Goal: Task Accomplishment & Management: Manage account settings

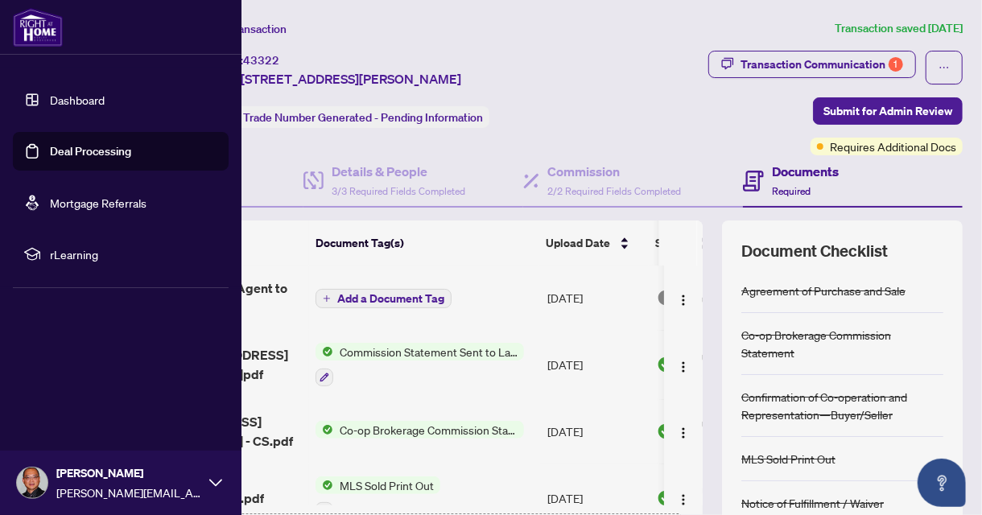
click at [72, 146] on link "Deal Processing" at bounding box center [90, 151] width 81 height 14
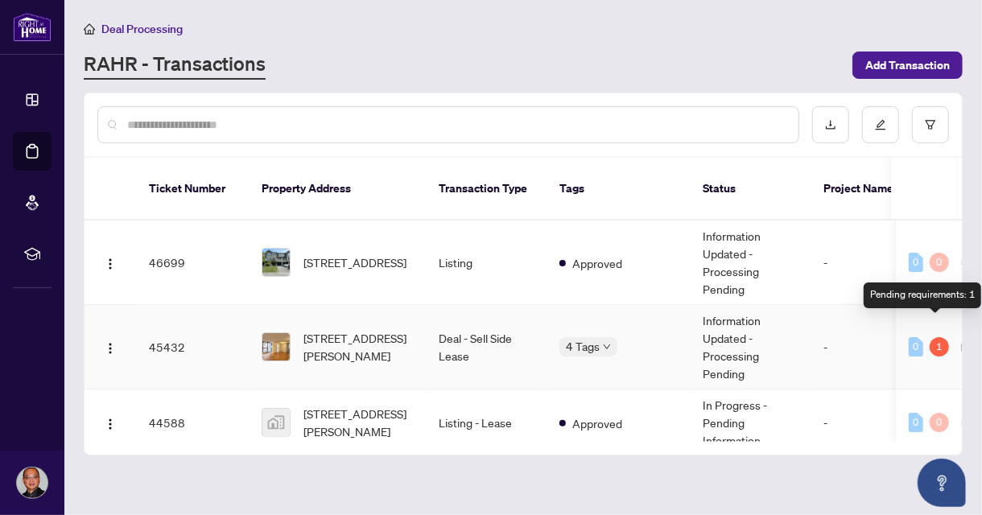
click at [934, 337] on div "1" at bounding box center [939, 346] width 19 height 19
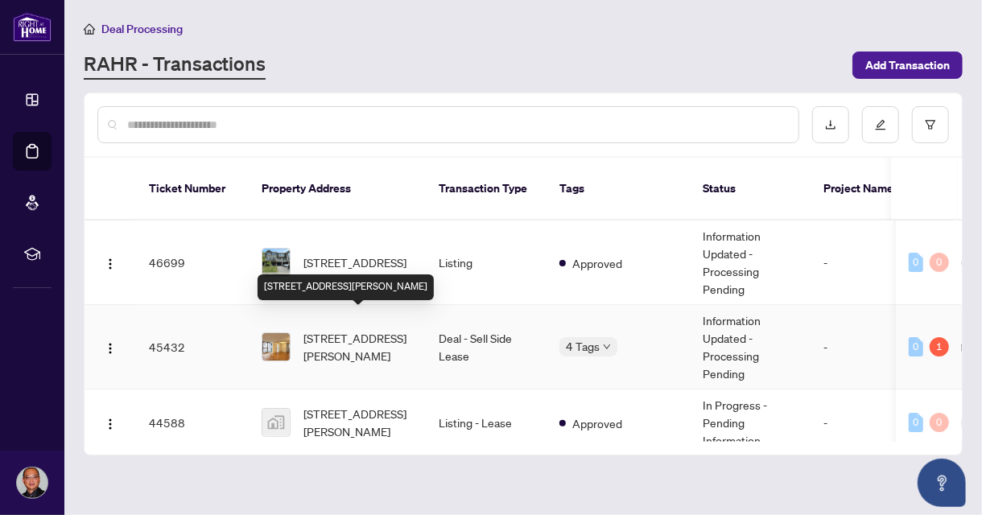
click at [368, 329] on span "[STREET_ADDRESS][PERSON_NAME]" at bounding box center [357, 346] width 109 height 35
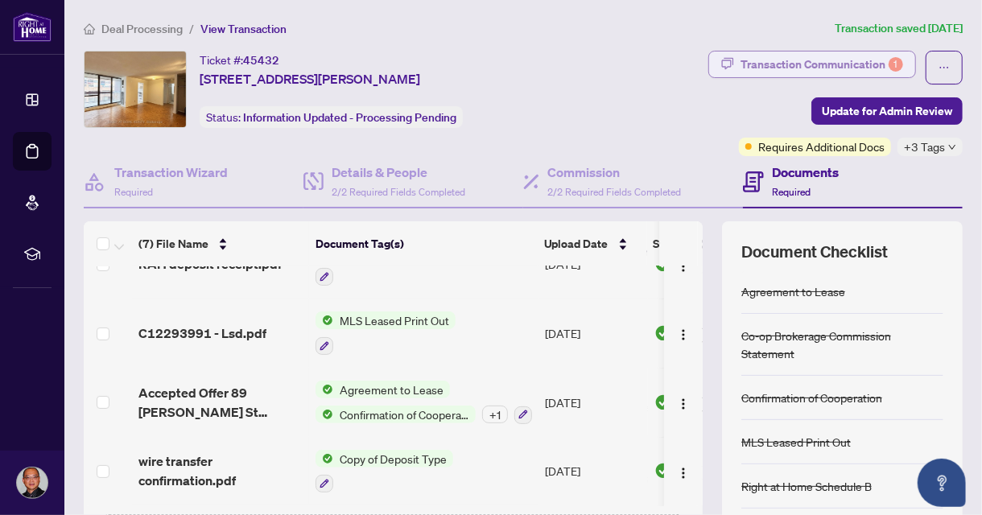
click at [807, 59] on div "Transaction Communication 1" at bounding box center [821, 65] width 163 height 26
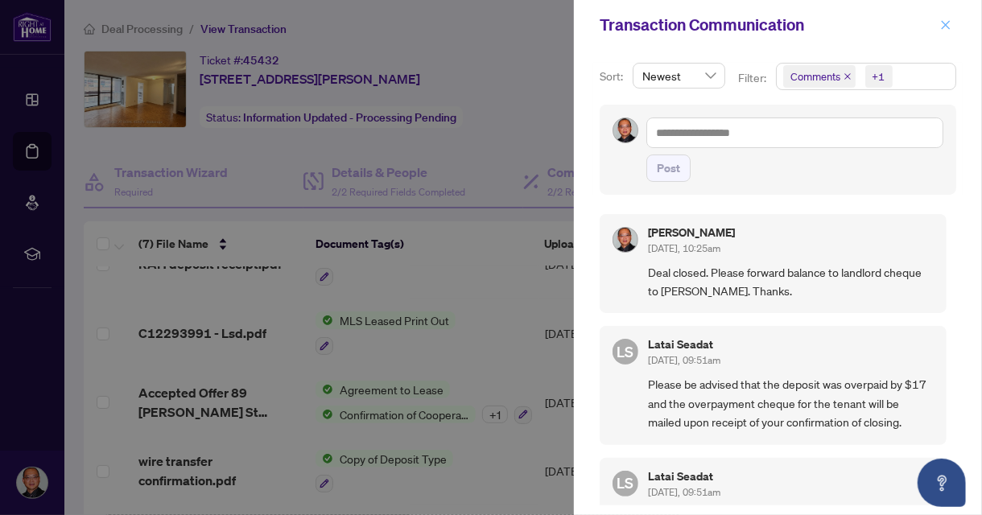
click at [946, 25] on icon "close" at bounding box center [946, 24] width 9 height 9
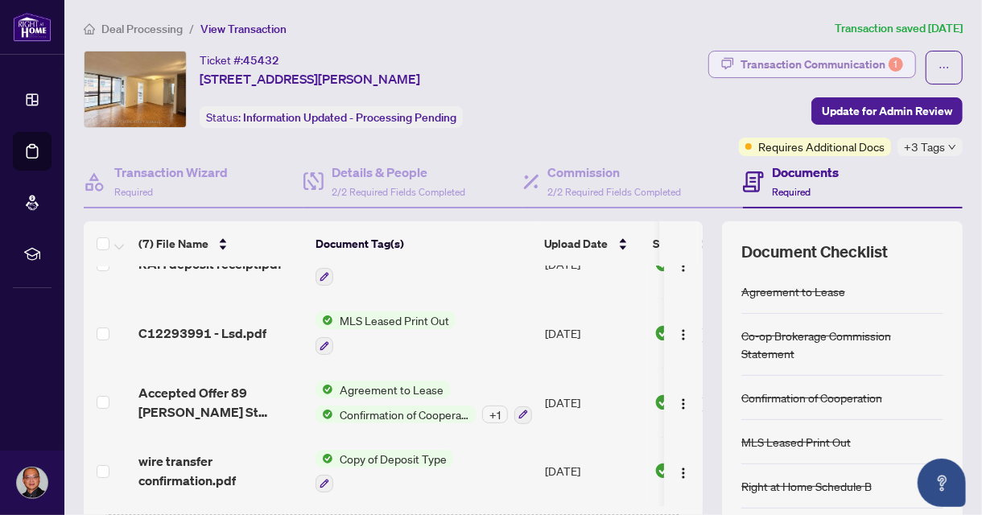
click at [819, 69] on div "Transaction Communication 1" at bounding box center [821, 65] width 163 height 26
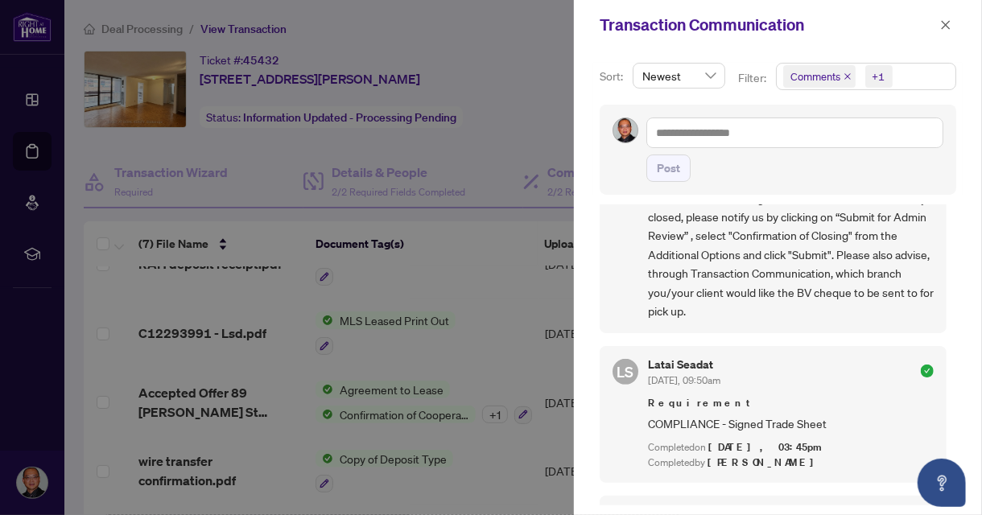
scroll to position [344, 0]
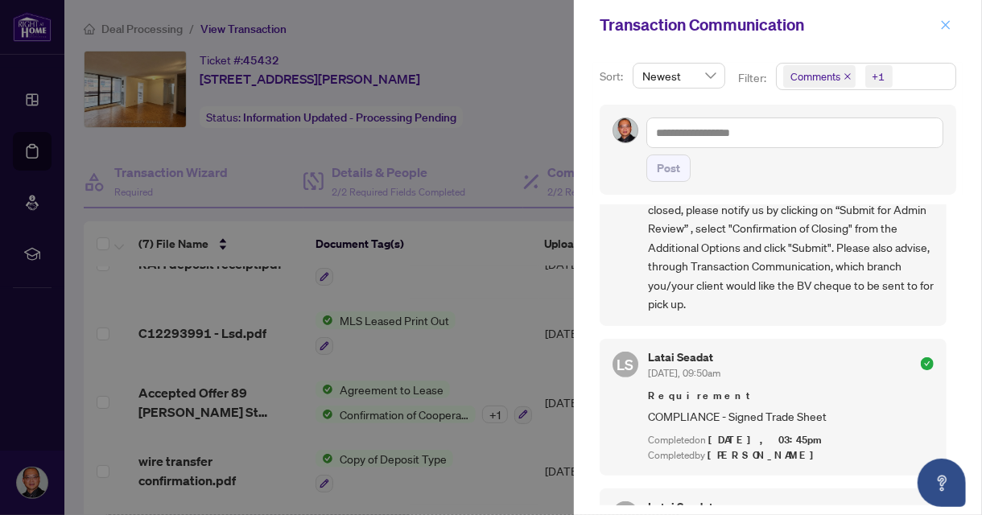
click at [947, 22] on icon "close" at bounding box center [945, 24] width 11 height 11
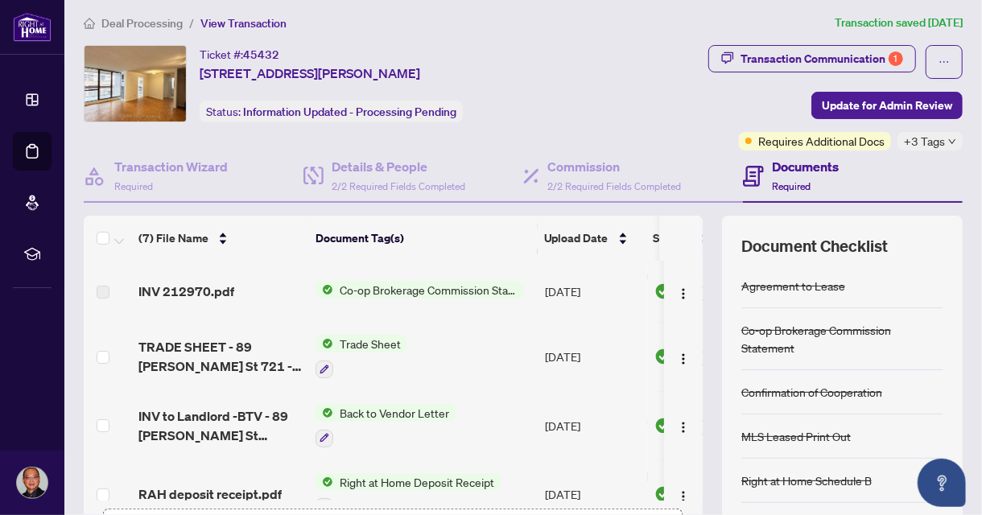
scroll to position [0, 0]
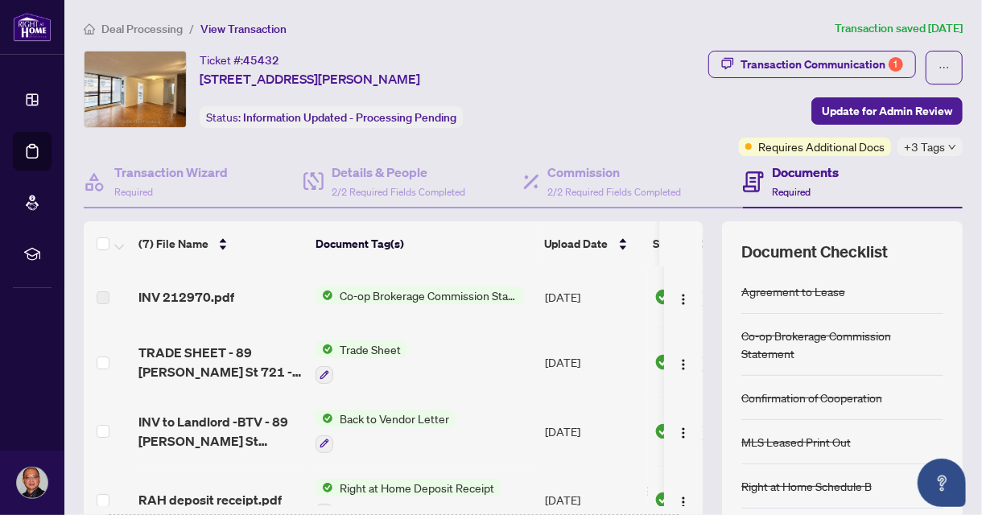
click at [949, 146] on icon "down" at bounding box center [952, 147] width 6 height 5
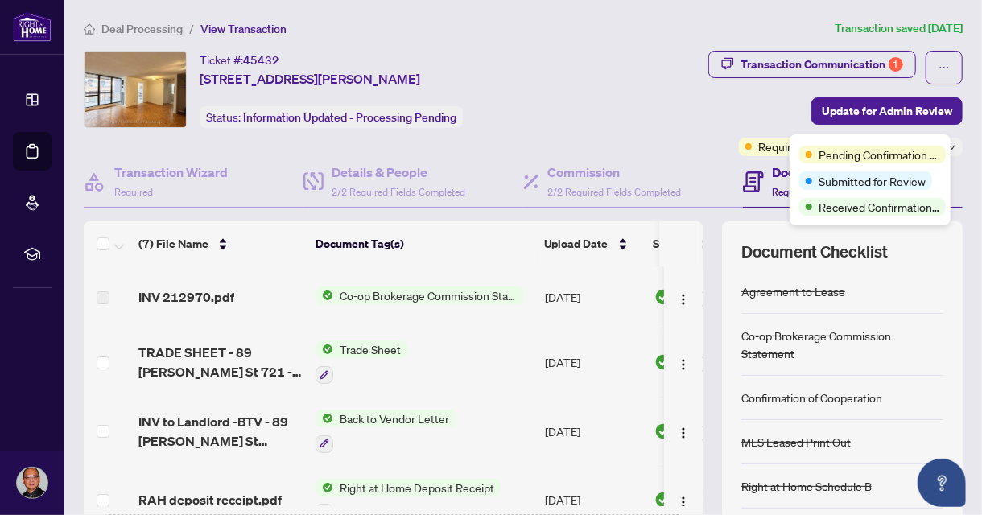
click at [629, 106] on div "Transaction Communication 1 Update for Admin Review Requires Additional Docs +3…" at bounding box center [776, 103] width 374 height 105
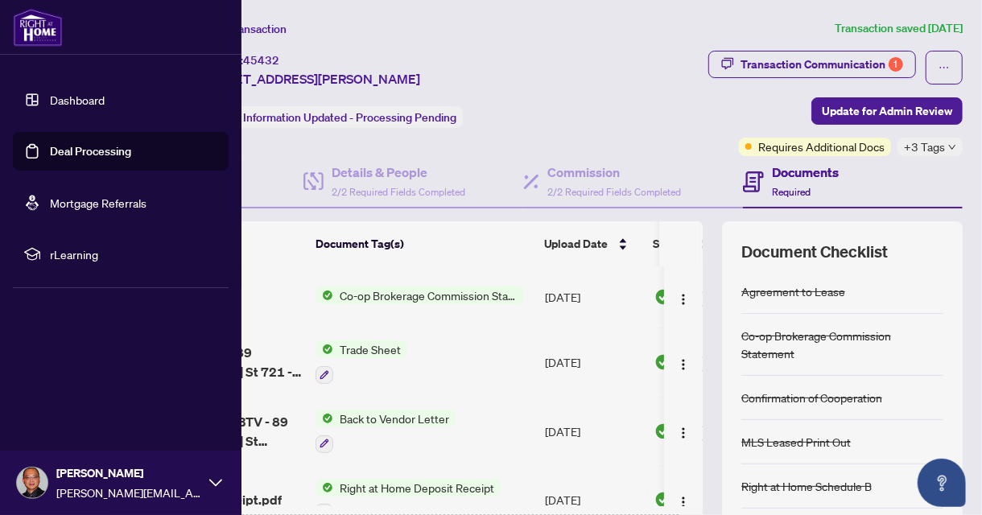
click at [64, 151] on link "Deal Processing" at bounding box center [90, 151] width 81 height 14
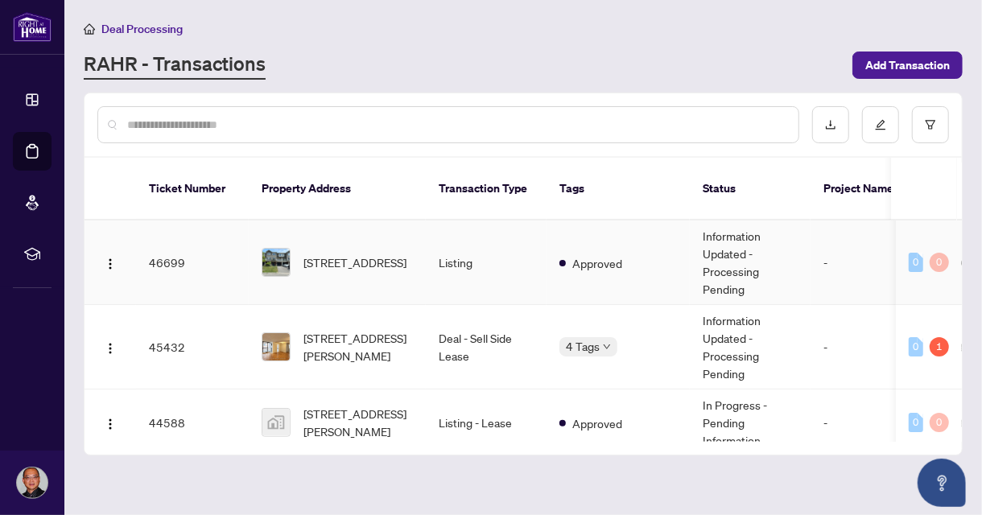
scroll to position [161, 0]
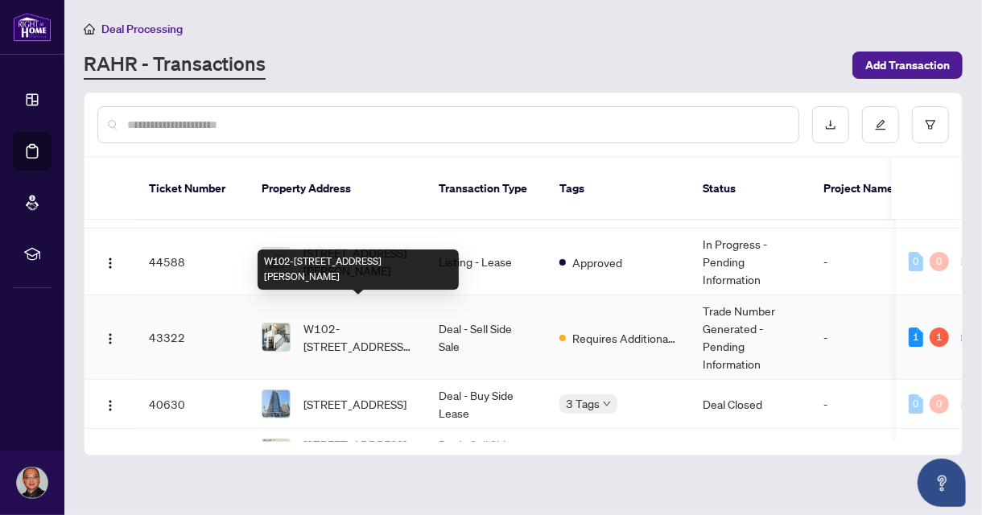
click at [389, 322] on span "W102-[STREET_ADDRESS][PERSON_NAME]" at bounding box center [357, 337] width 109 height 35
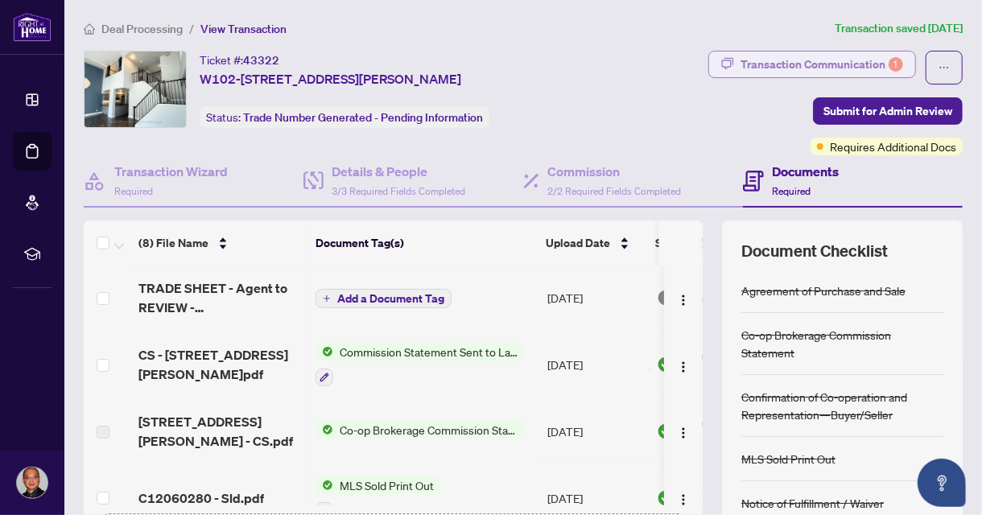
click at [806, 64] on div "Transaction Communication 1" at bounding box center [821, 65] width 163 height 26
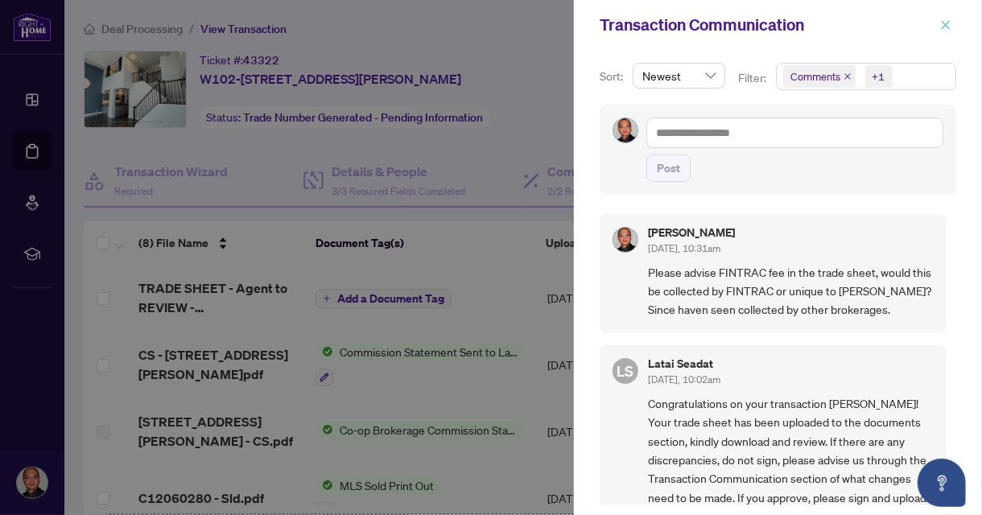
click at [940, 27] on icon "close" at bounding box center [945, 24] width 11 height 11
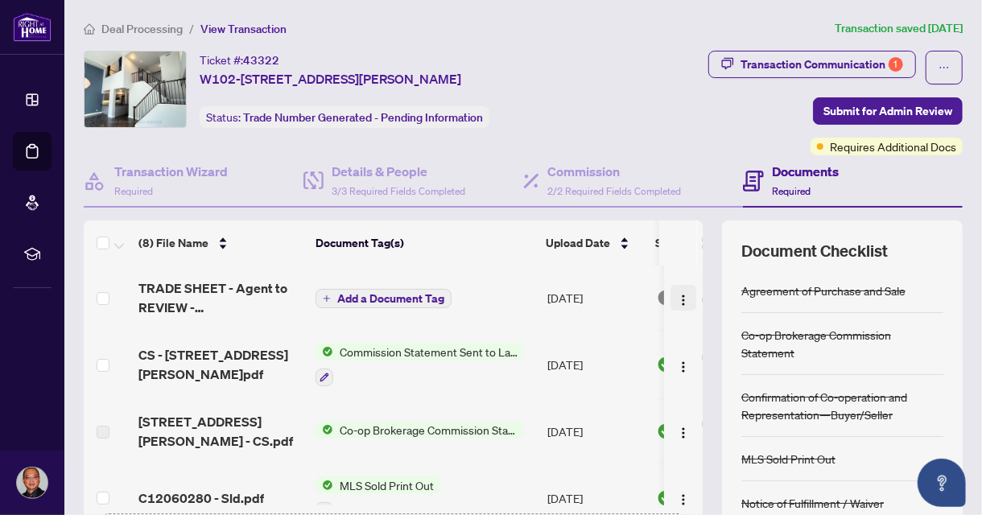
click at [677, 299] on img "button" at bounding box center [683, 300] width 13 height 13
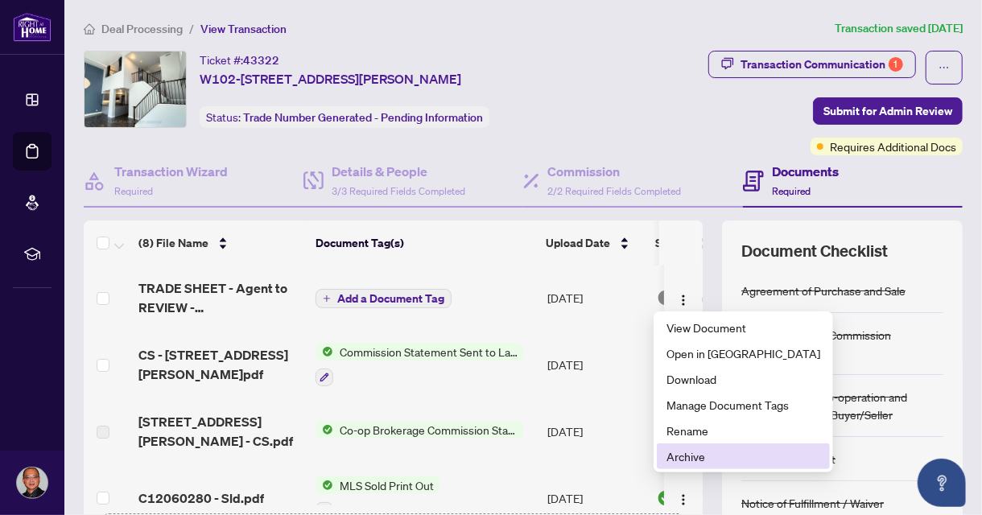
click at [696, 459] on span "Archive" at bounding box center [743, 456] width 154 height 18
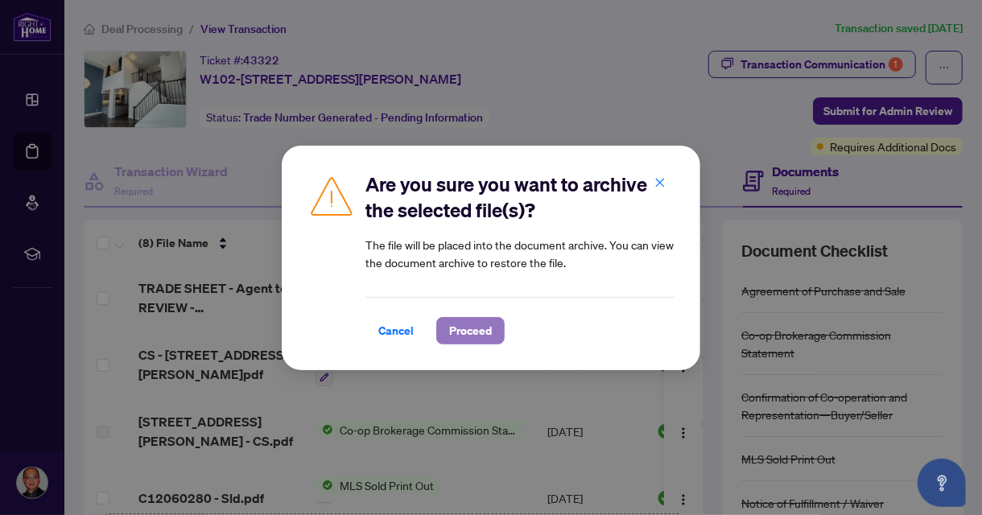
click at [482, 333] on span "Proceed" at bounding box center [470, 331] width 43 height 26
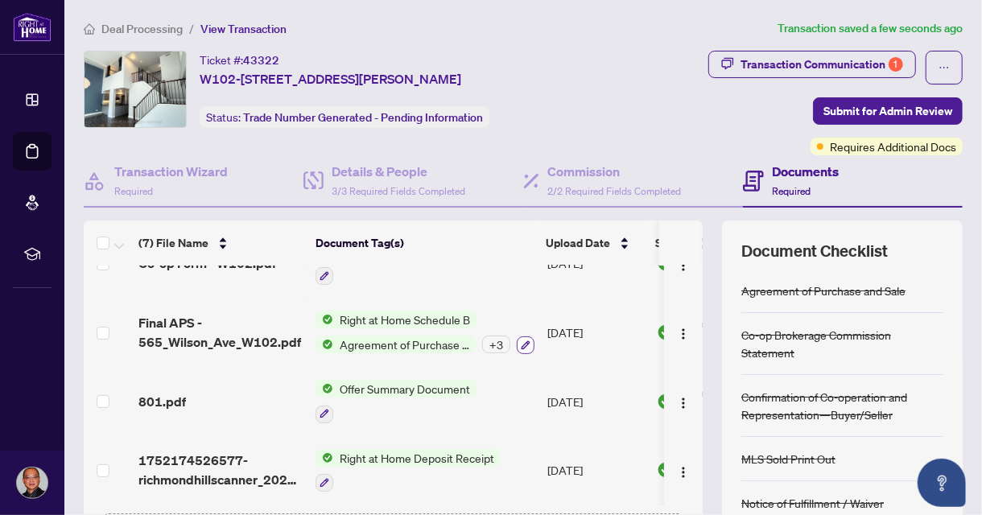
scroll to position [180, 0]
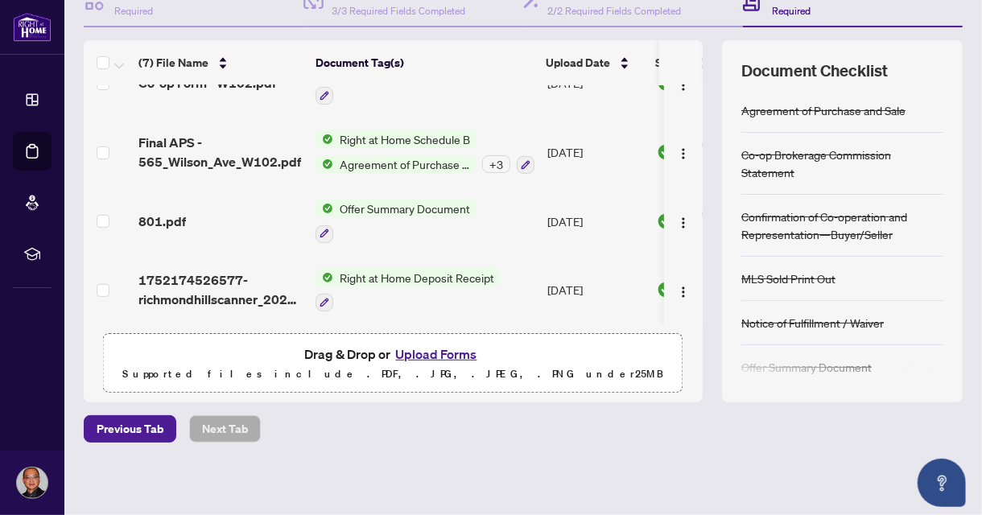
click at [449, 353] on button "Upload Forms" at bounding box center [435, 354] width 91 height 21
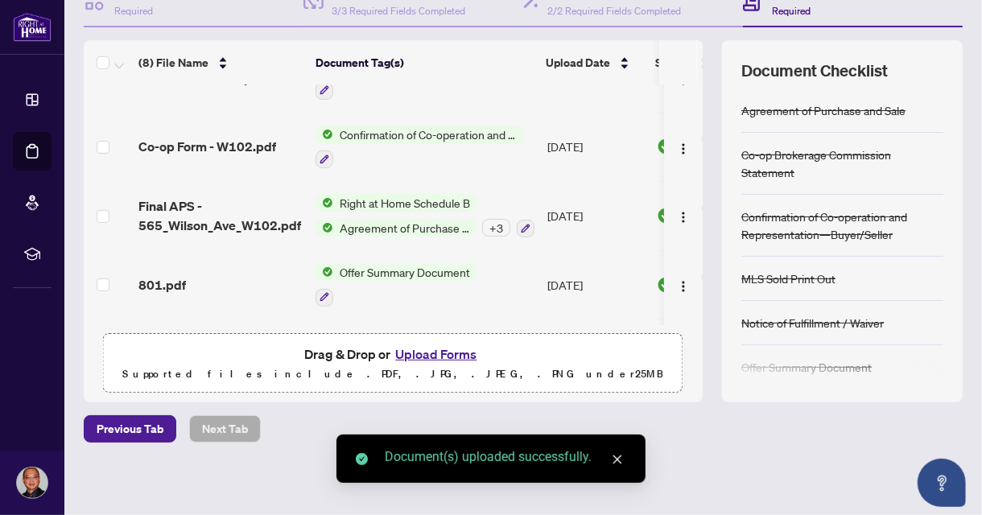
scroll to position [0, 0]
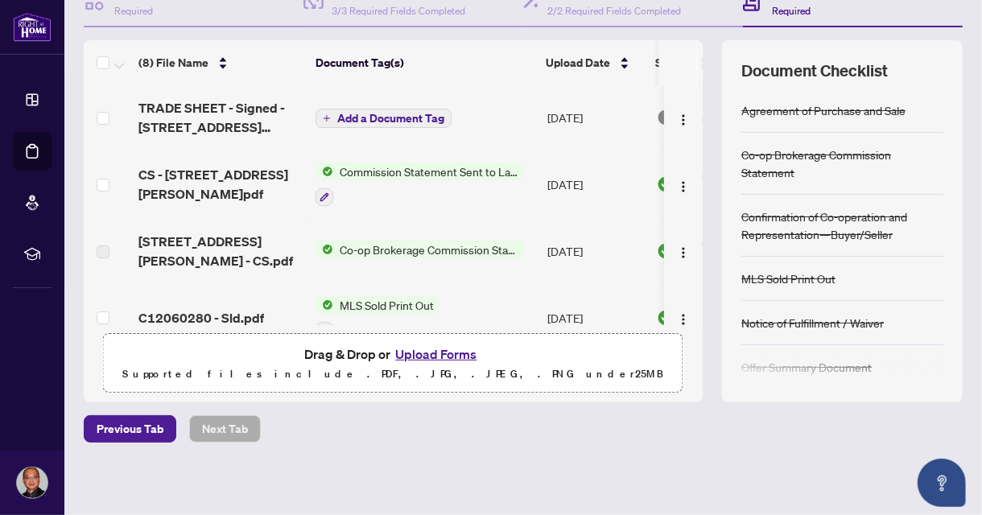
click at [402, 116] on span "Add a Document Tag" at bounding box center [390, 118] width 107 height 11
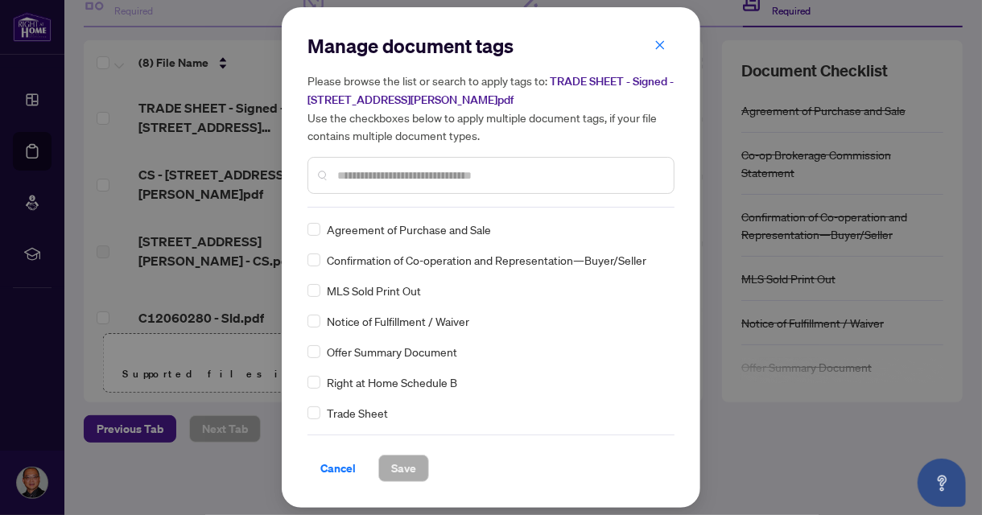
click at [406, 178] on input "text" at bounding box center [499, 176] width 324 height 18
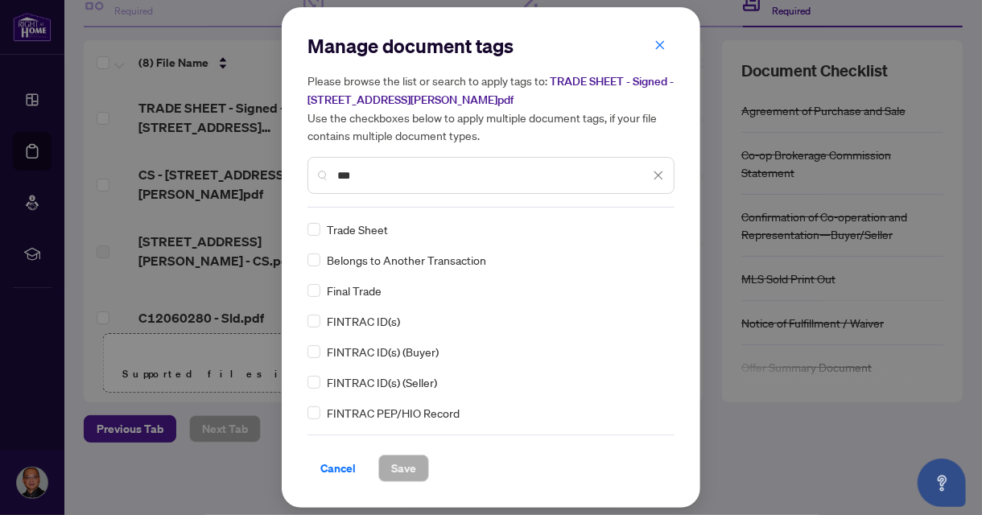
type input "***"
click at [406, 466] on span "Save" at bounding box center [403, 469] width 25 height 26
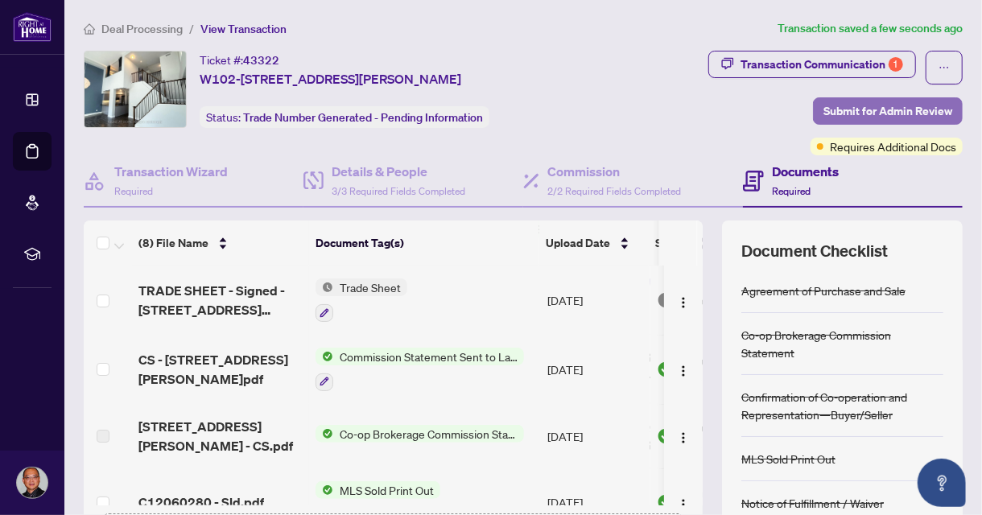
click at [876, 111] on span "Submit for Admin Review" at bounding box center [887, 111] width 129 height 26
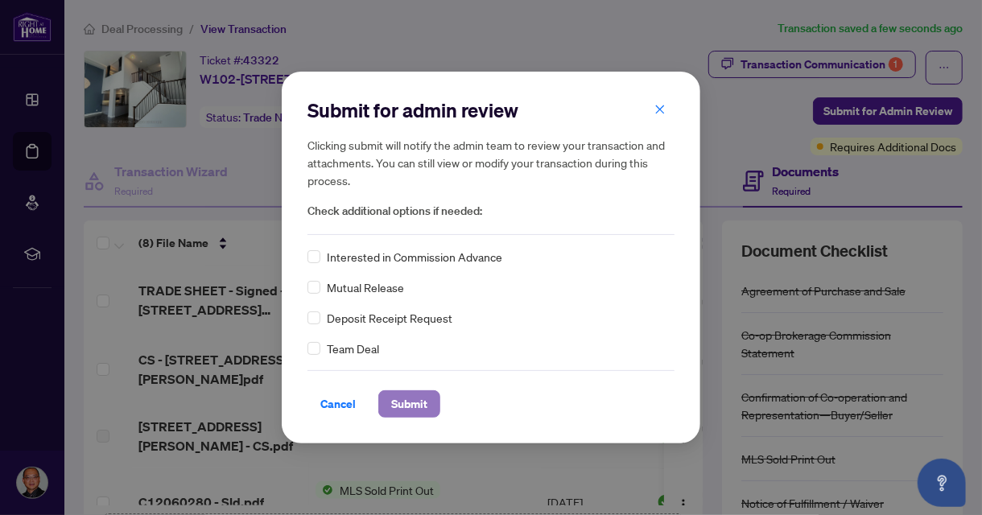
click at [412, 401] on span "Submit" at bounding box center [409, 404] width 36 height 26
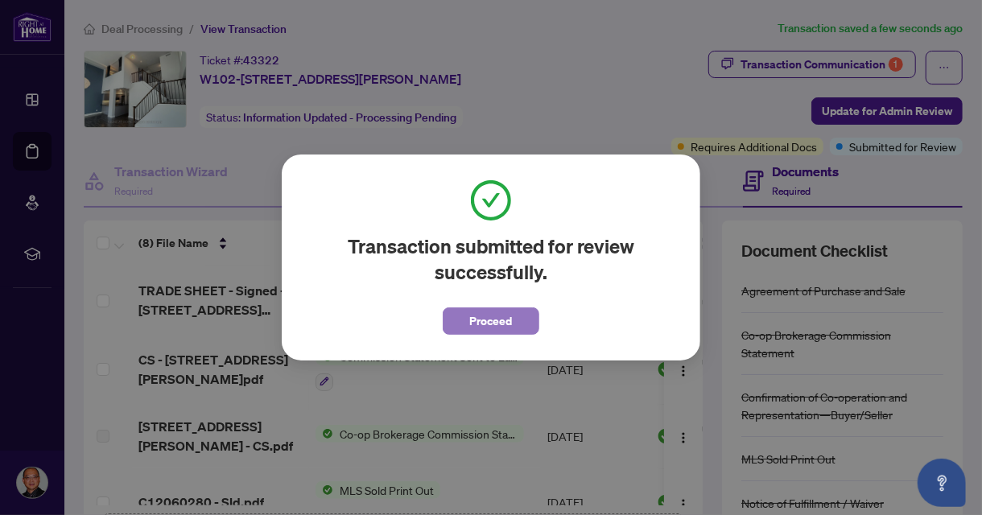
click at [498, 321] on span "Proceed" at bounding box center [491, 321] width 43 height 26
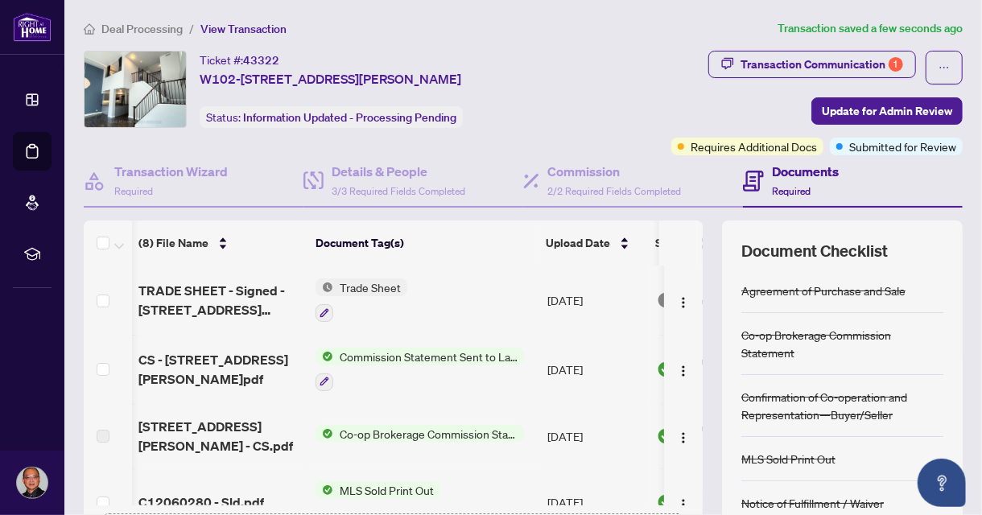
scroll to position [0, 80]
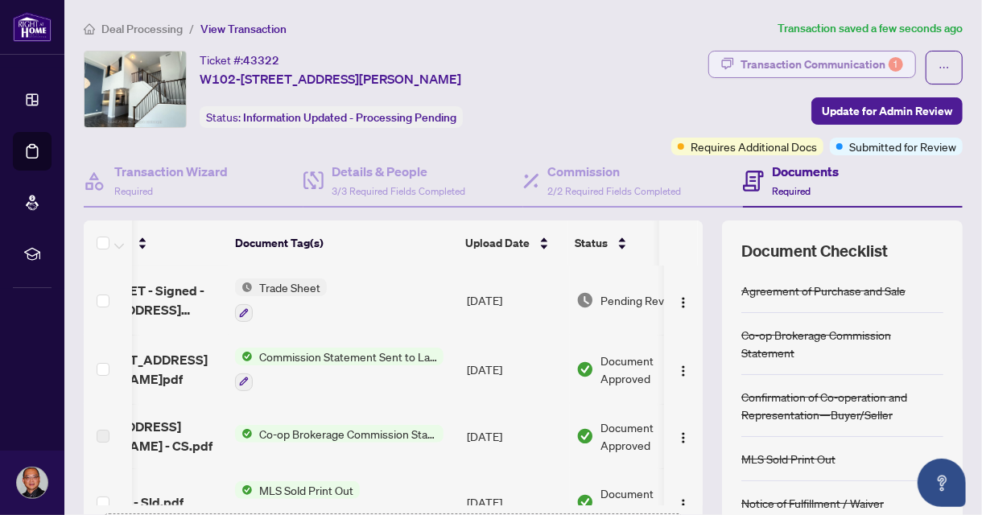
click at [809, 55] on div "Transaction Communication 1" at bounding box center [821, 65] width 163 height 26
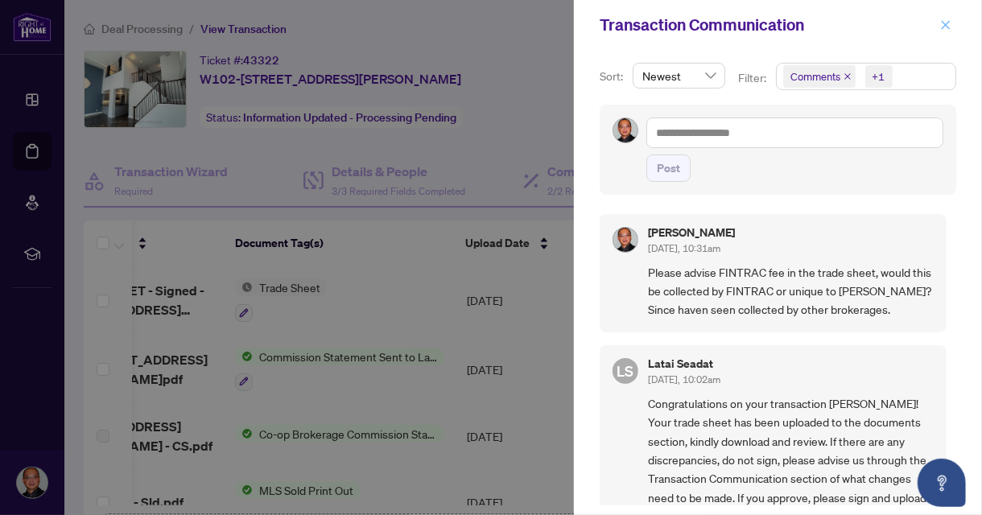
click at [946, 26] on icon "close" at bounding box center [946, 24] width 9 height 9
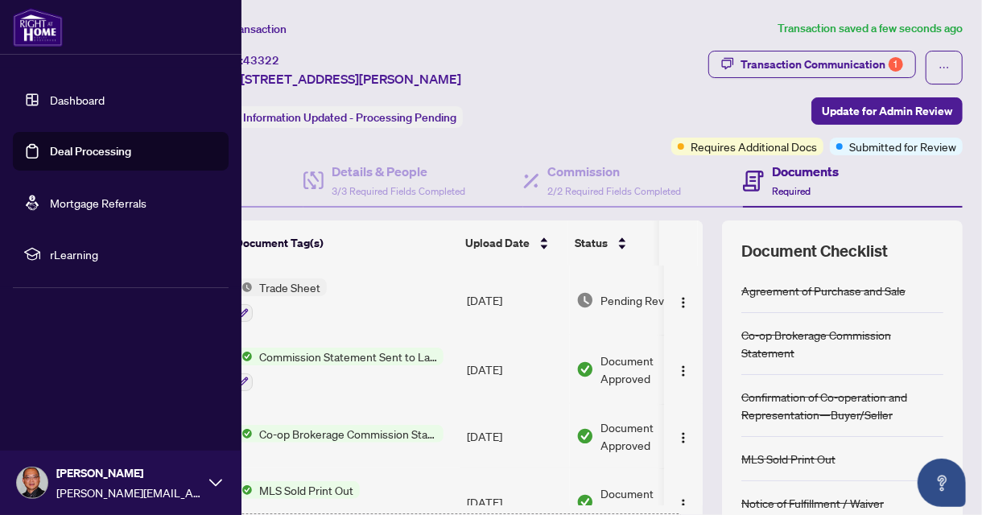
click at [88, 151] on link "Deal Processing" at bounding box center [90, 151] width 81 height 14
